Goal: Task Accomplishment & Management: Use online tool/utility

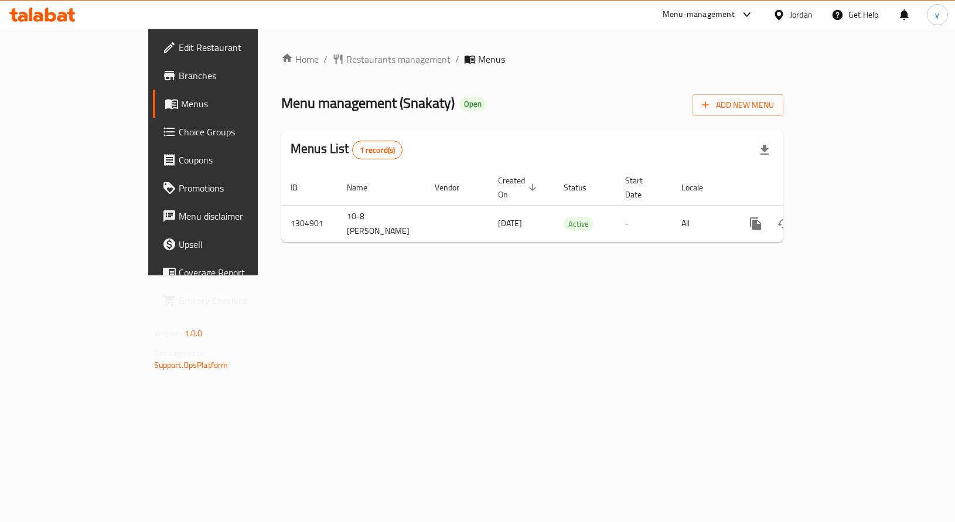
click at [179, 137] on span "Choice Groups" at bounding box center [239, 132] width 120 height 14
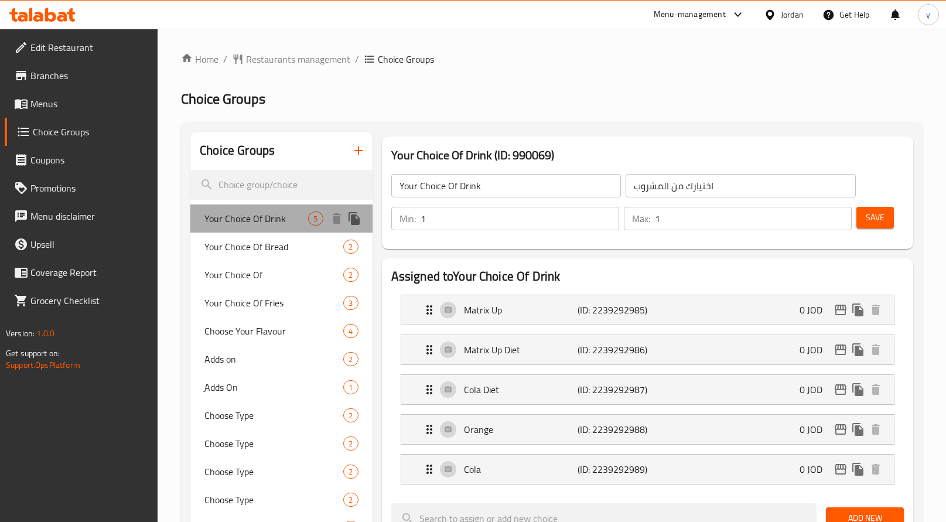
click at [248, 216] on span "Your Choice Of Drink" at bounding box center [257, 219] width 104 height 14
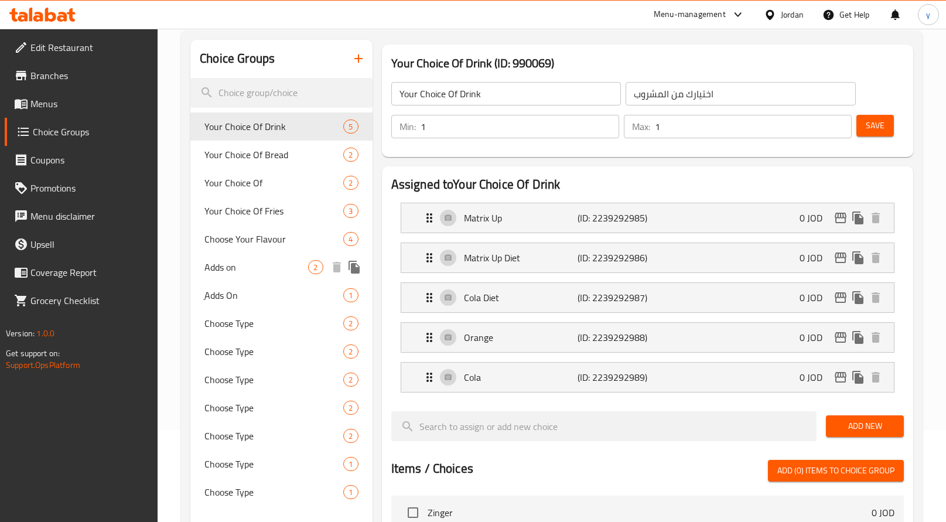
scroll to position [35, 0]
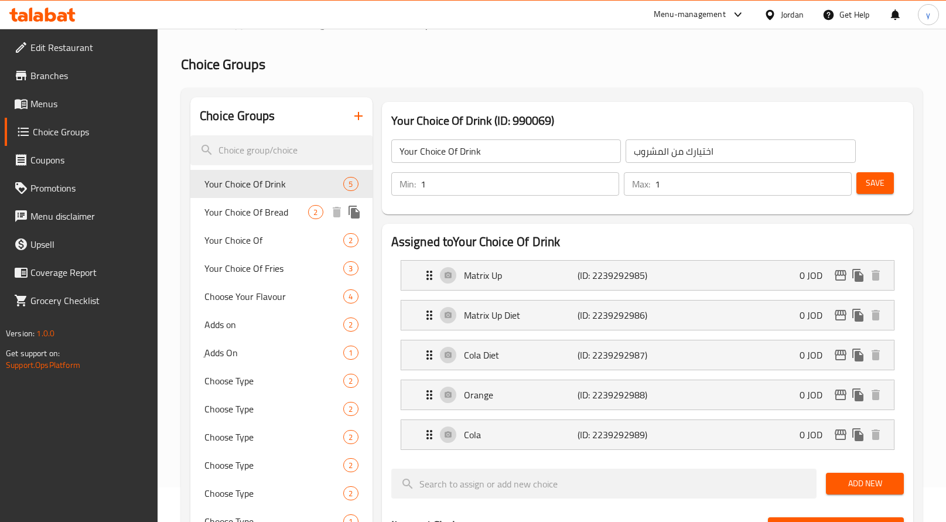
click at [266, 210] on span "Your Choice Of Bread" at bounding box center [257, 212] width 104 height 14
type input "Your Choice Of Bread"
type input "اختيارك من الخبز"
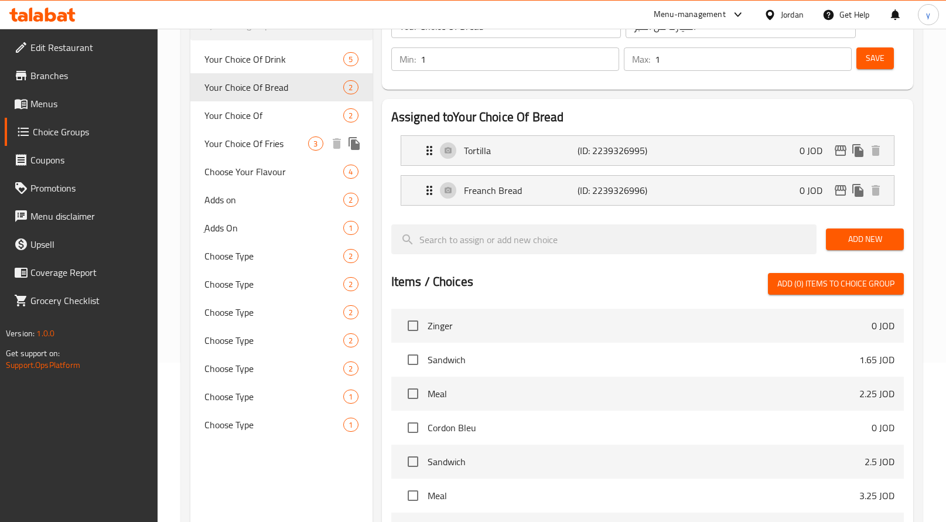
scroll to position [32, 0]
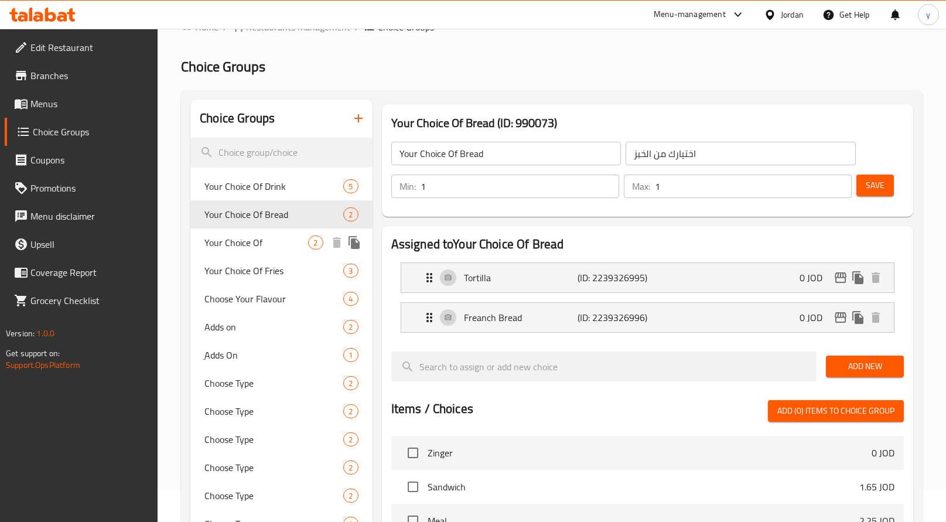
click at [268, 247] on span "Your Choice Of" at bounding box center [257, 243] width 104 height 14
type input "Your Choice Of"
type input "اختيارك من"
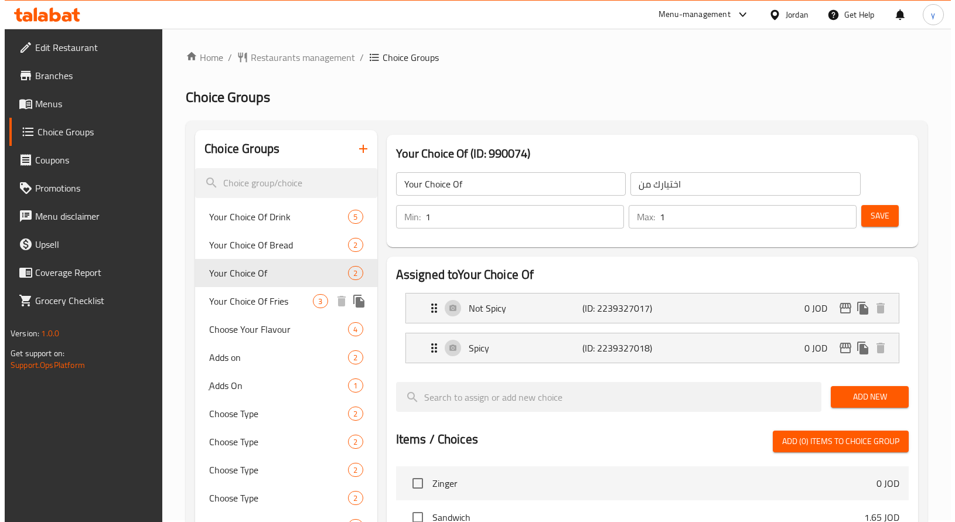
scroll to position [0, 0]
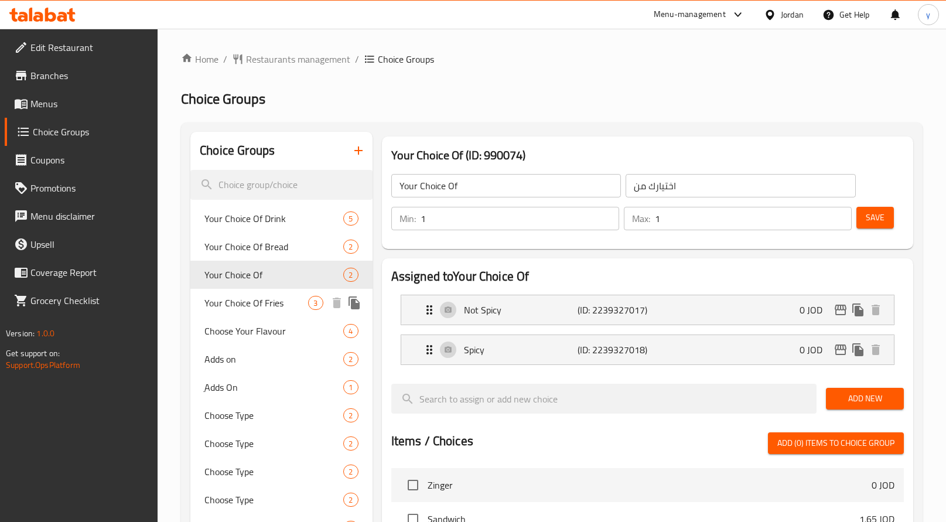
click at [270, 309] on span "Your Choice Of Fries" at bounding box center [257, 303] width 104 height 14
type input "Your Choice Of Fries"
type input "اختيارك من البطاطا مقلية"
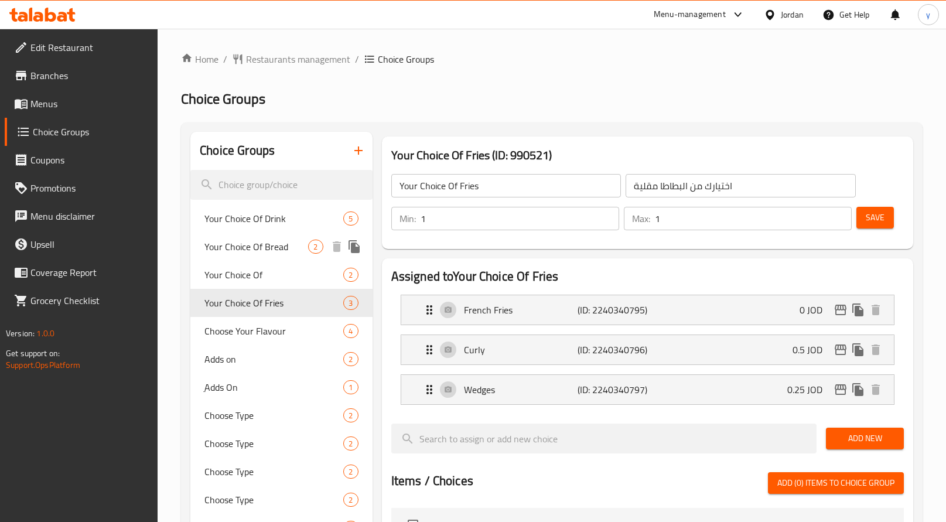
click at [248, 244] on span "Your Choice Of Bread" at bounding box center [257, 247] width 104 height 14
type input "Your Choice Of Bread"
type input "اختيارك من الخبز"
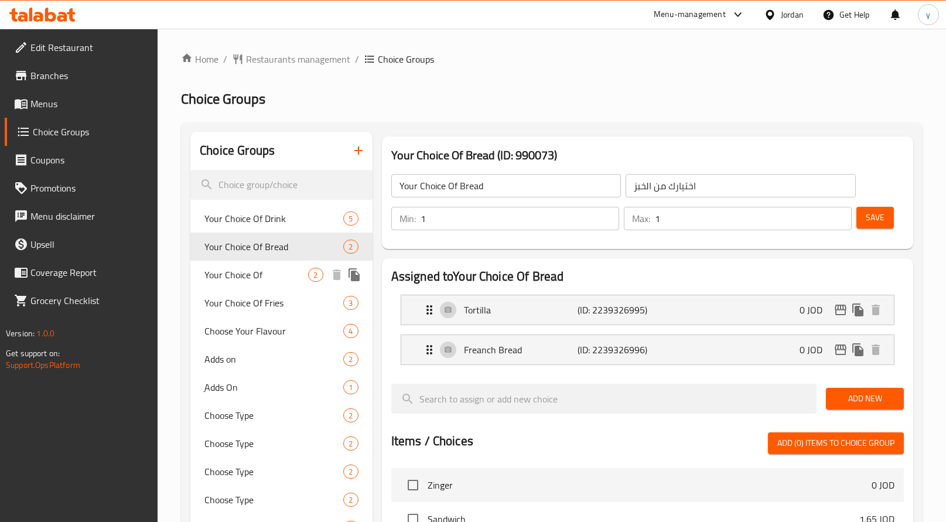
click at [250, 271] on span "Your Choice Of" at bounding box center [257, 275] width 104 height 14
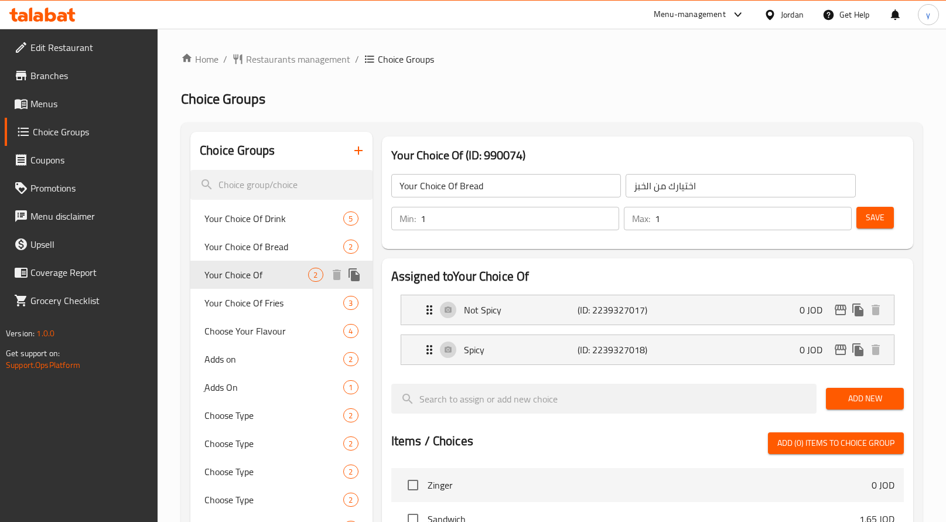
type input "Your Choice Of"
type input "اختيارك من"
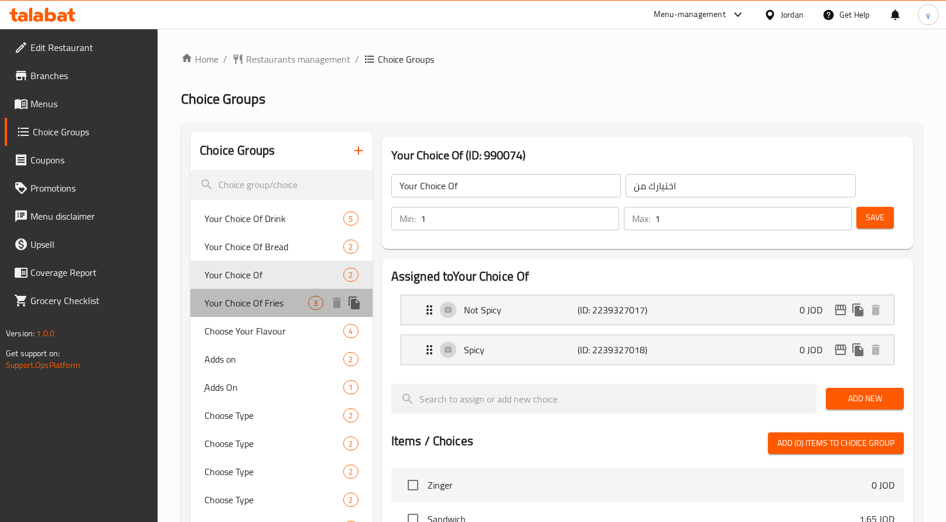
click at [253, 301] on span "Your Choice Of Fries" at bounding box center [257, 303] width 104 height 14
type input "Your Choice Of Fries"
type input "اختيارك من البطاطا مقلية"
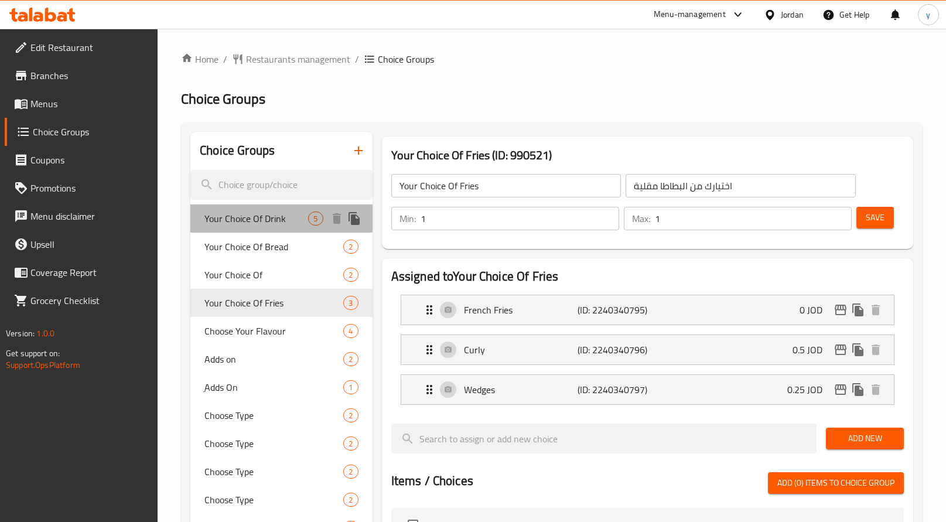
click at [256, 216] on span "Your Choice Of Drink" at bounding box center [257, 219] width 104 height 14
type input "Your Choice Of Drink"
type input "اختيارك من المشروب"
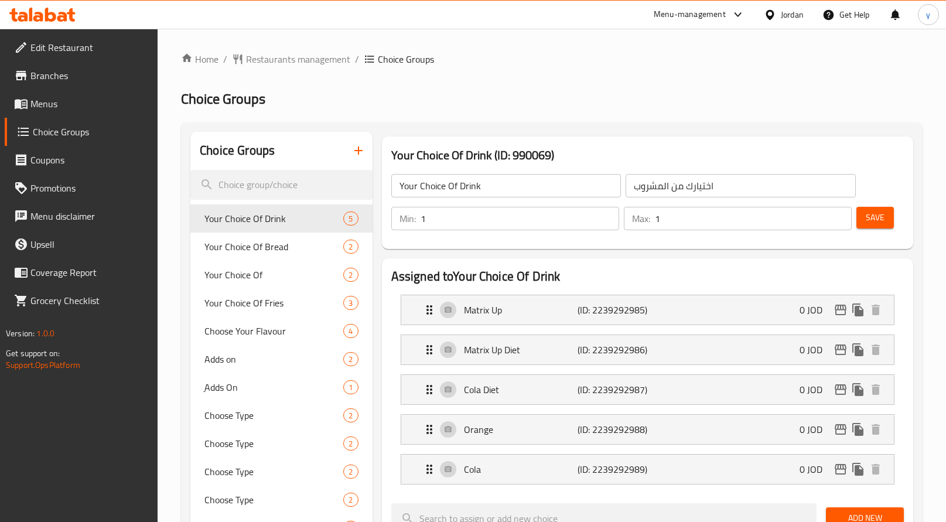
click at [50, 11] on icon at bounding box center [42, 15] width 66 height 14
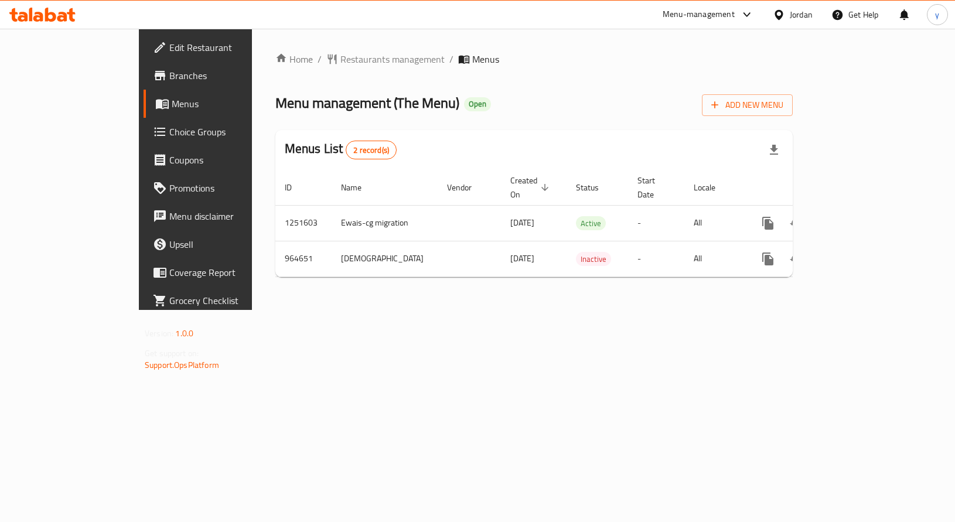
click at [169, 127] on span "Choice Groups" at bounding box center [229, 132] width 120 height 14
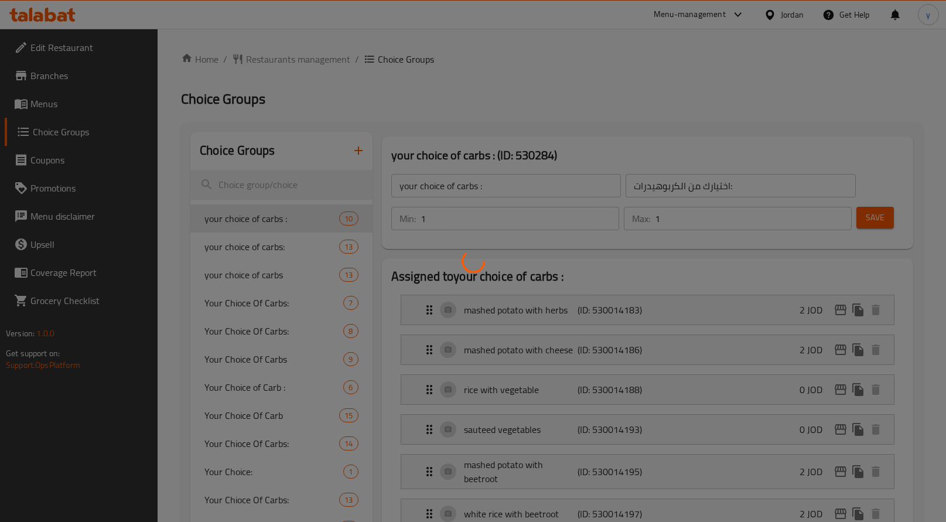
click at [268, 222] on div at bounding box center [473, 261] width 946 height 522
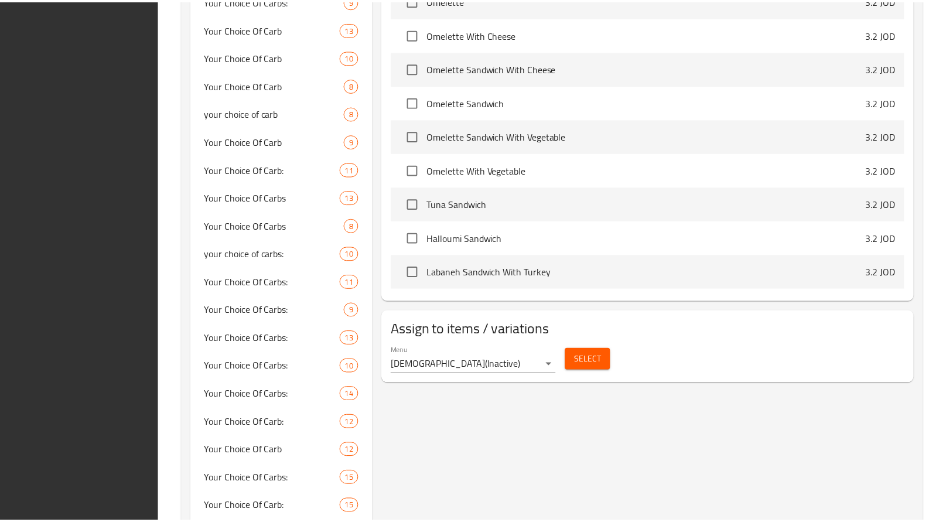
scroll to position [1211, 0]
